Goal: Task Accomplishment & Management: Manage account settings

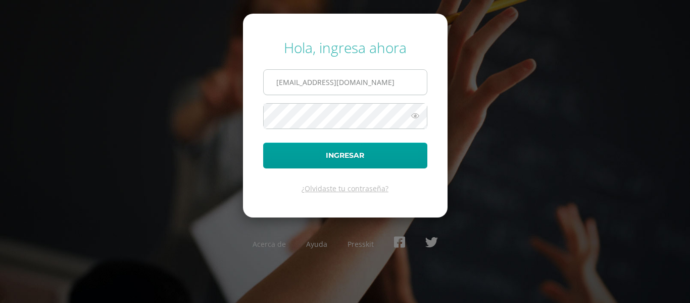
drag, startPoint x: 385, startPoint y: 89, endPoint x: 389, endPoint y: 95, distance: 6.6
click at [385, 89] on input "[EMAIL_ADDRESS][DOMAIN_NAME]" at bounding box center [345, 82] width 163 height 25
type input "[EMAIL_ADDRESS][DOMAIN_NAME]"
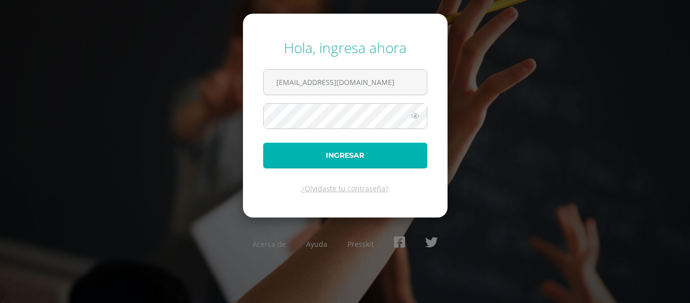
click at [388, 152] on button "Ingresar" at bounding box center [345, 155] width 164 height 26
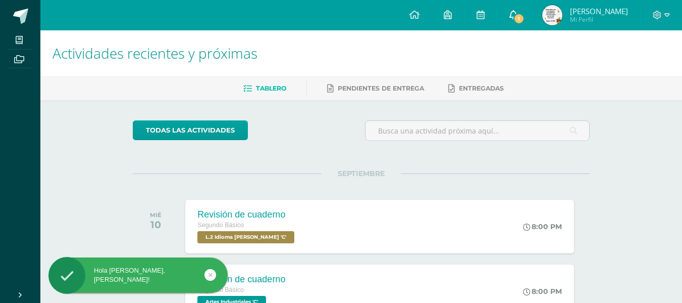
click at [525, 18] on span "1" at bounding box center [519, 18] width 11 height 11
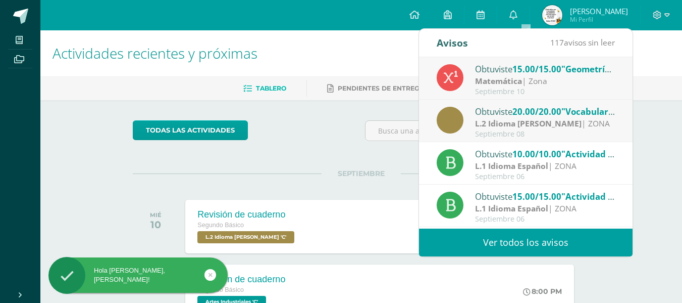
click at [640, 80] on ul "Tablero Pendientes de entrega Entregadas" at bounding box center [374, 88] width 642 height 17
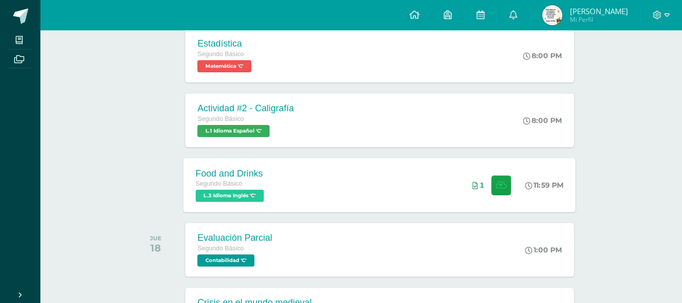
scroll to position [303, 0]
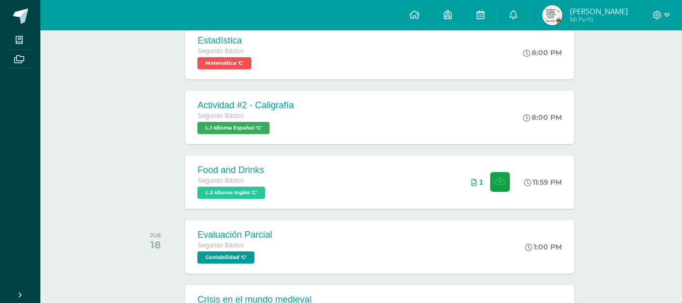
click at [670, 5] on div at bounding box center [661, 15] width 41 height 30
click at [666, 12] on icon at bounding box center [668, 15] width 6 height 9
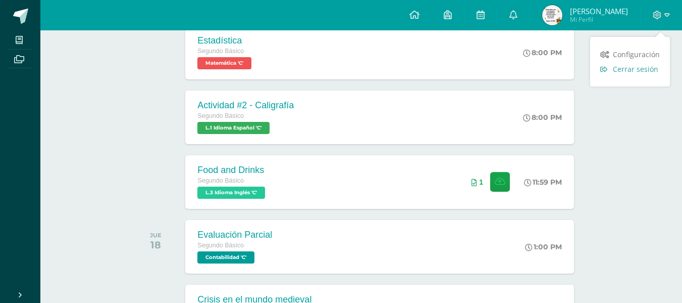
click at [640, 72] on span "Cerrar sesión" at bounding box center [635, 69] width 45 height 10
